Goal: Download file/media

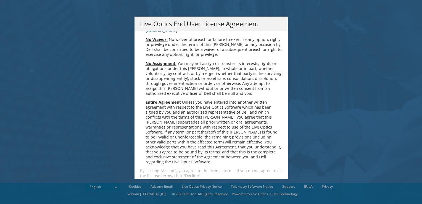
scroll to position [2086, 0]
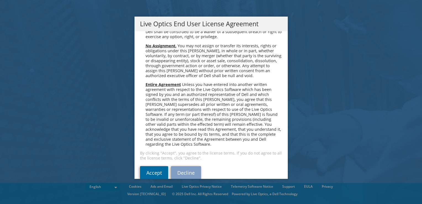
click at [150, 166] on link "Accept" at bounding box center [154, 172] width 28 height 13
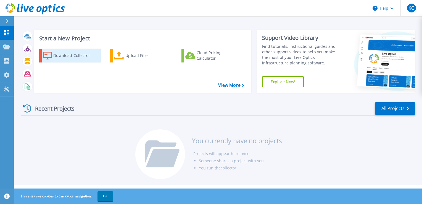
click at [71, 57] on div "Download Collector" at bounding box center [75, 55] width 44 height 11
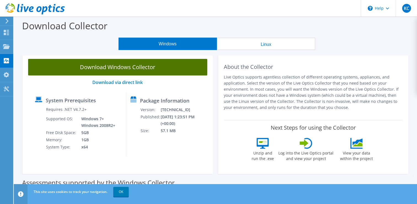
click at [111, 71] on link "Download Windows Collector" at bounding box center [117, 67] width 179 height 17
